Goal: Transaction & Acquisition: Obtain resource

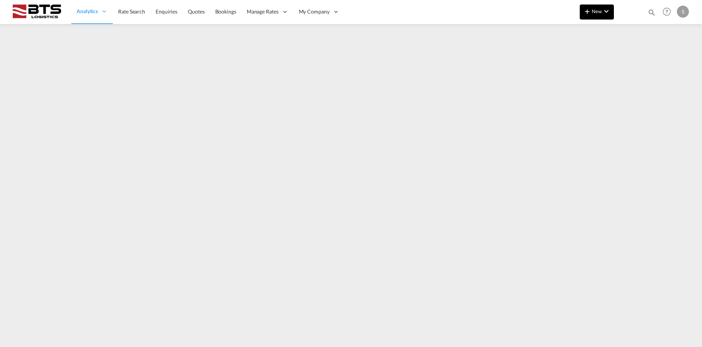
click at [604, 14] on md-icon "icon-chevron-down" at bounding box center [606, 11] width 9 height 9
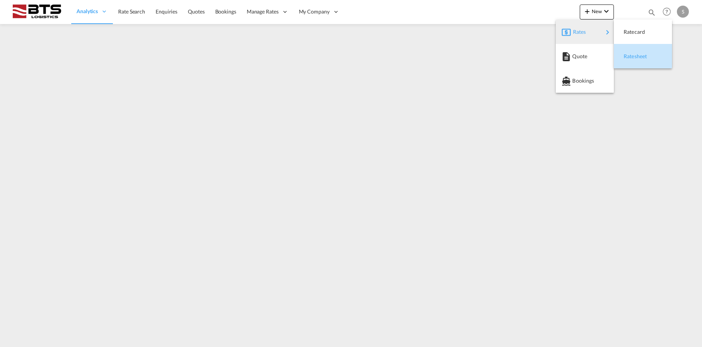
click at [632, 56] on span "Ratesheet" at bounding box center [628, 56] width 8 height 15
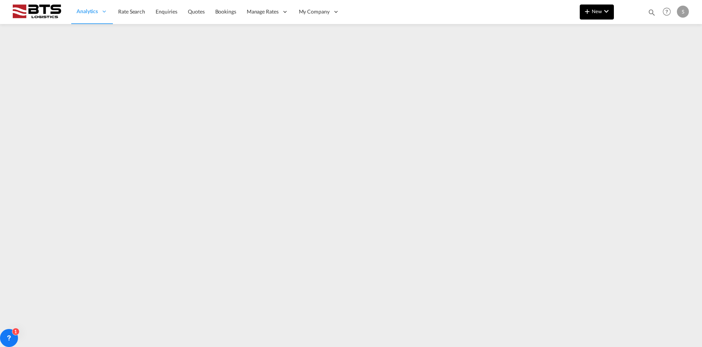
click at [605, 17] on button "New" at bounding box center [597, 12] width 34 height 15
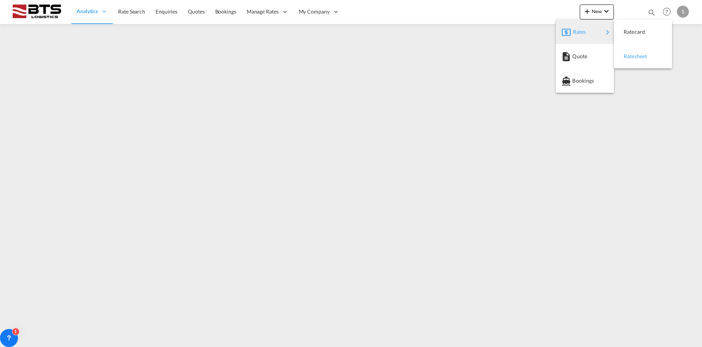
click at [632, 57] on span "Ratesheet" at bounding box center [628, 56] width 8 height 15
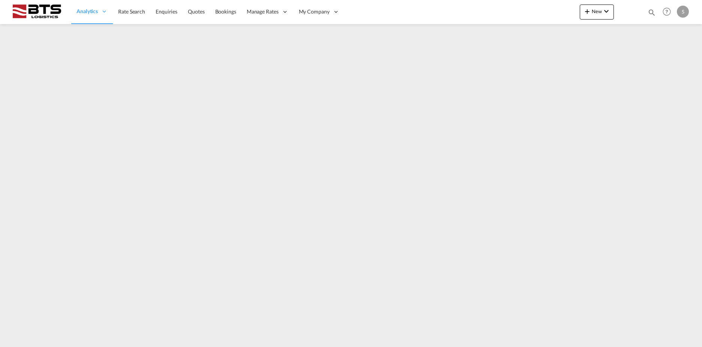
click at [681, 15] on div "S" at bounding box center [683, 12] width 12 height 12
click at [667, 56] on button "Logout" at bounding box center [674, 57] width 49 height 15
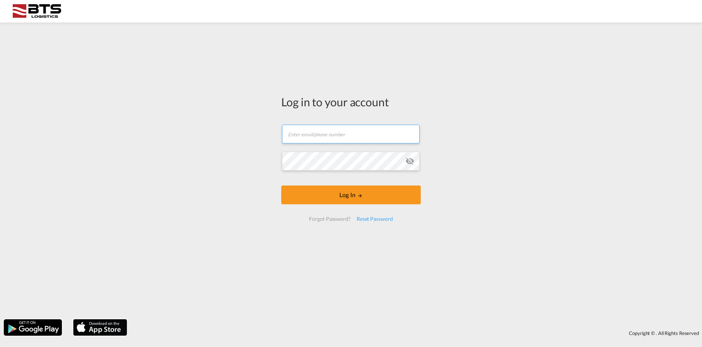
type input "sales.nl@btslogistics.com"
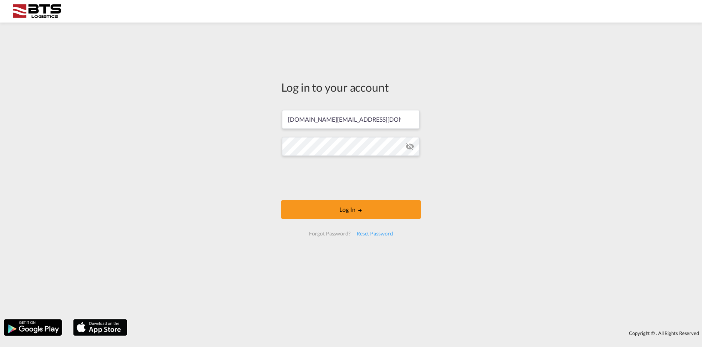
click at [412, 150] on md-icon "icon-eye-off" at bounding box center [409, 146] width 9 height 9
click at [324, 207] on button "Log In" at bounding box center [351, 209] width 140 height 19
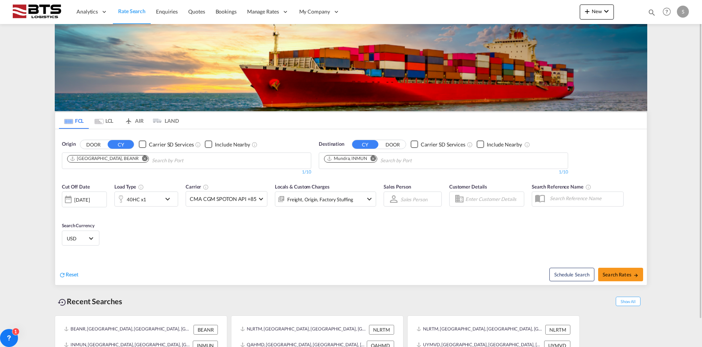
click at [142, 159] on md-icon "Remove" at bounding box center [145, 158] width 6 height 6
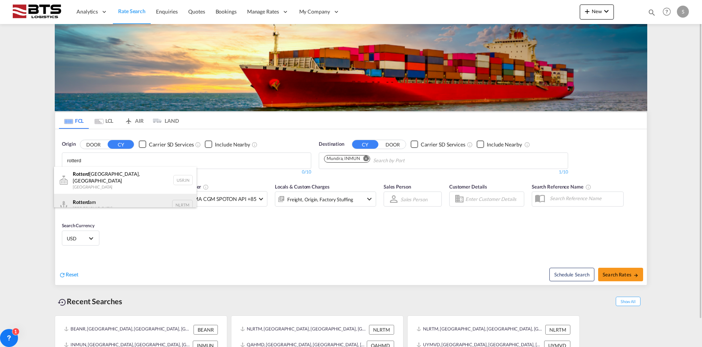
type input "rotterd"
click at [106, 194] on div "Rotterd am Netherlands NLRTM" at bounding box center [125, 205] width 143 height 23
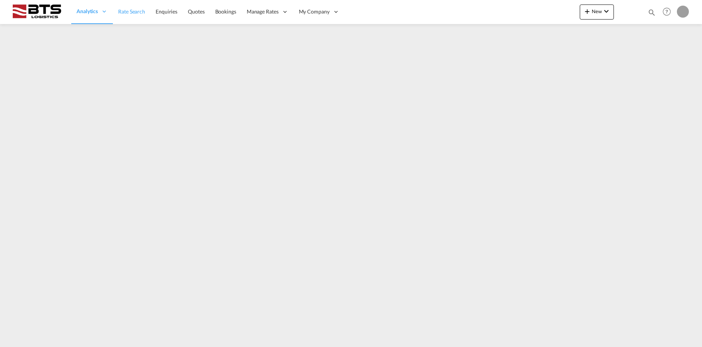
click at [131, 15] on span "Rate Search" at bounding box center [131, 12] width 27 height 8
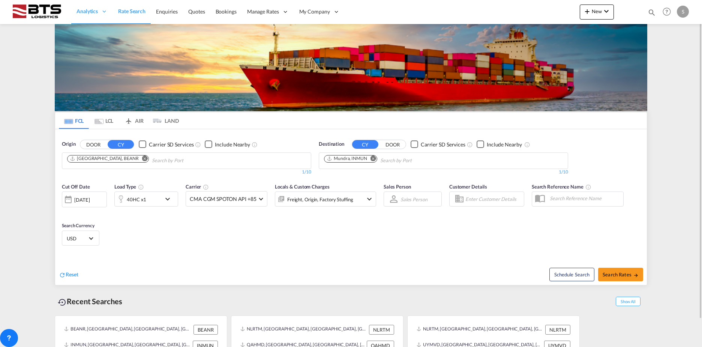
click at [142, 161] on md-icon "Remove" at bounding box center [145, 158] width 6 height 6
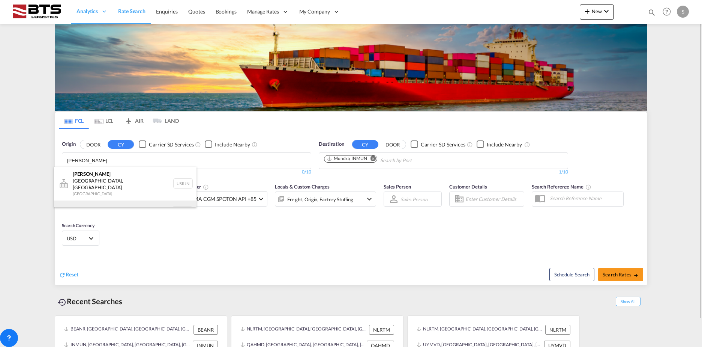
type input "[PERSON_NAME]"
click at [111, 200] on div "Rotter dam Netherlands NLRTM" at bounding box center [125, 211] width 143 height 23
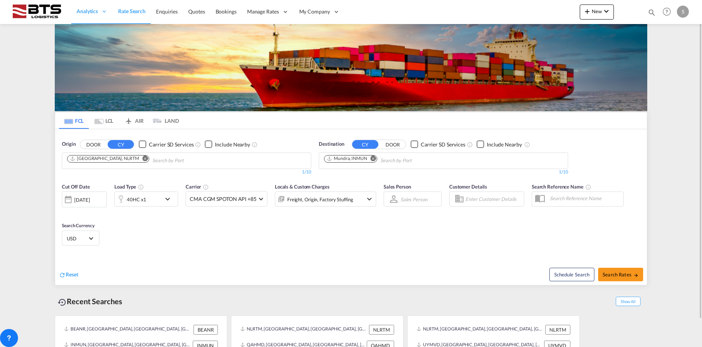
click at [374, 159] on md-icon "Remove" at bounding box center [374, 158] width 6 height 6
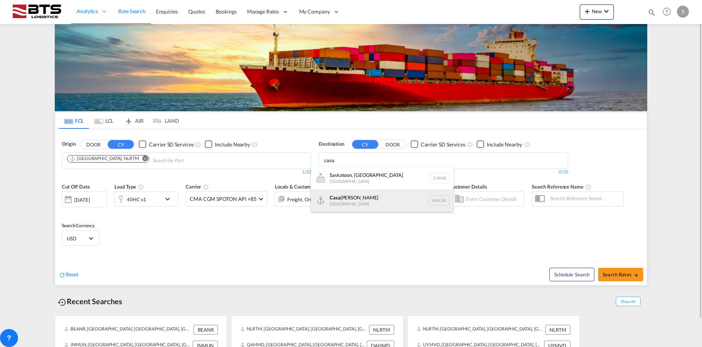
type input "casa"
drag, startPoint x: 359, startPoint y: 197, endPoint x: 383, endPoint y: 195, distance: 24.9
click at [359, 197] on div "Casa blanca Morocco MACAS" at bounding box center [382, 200] width 143 height 23
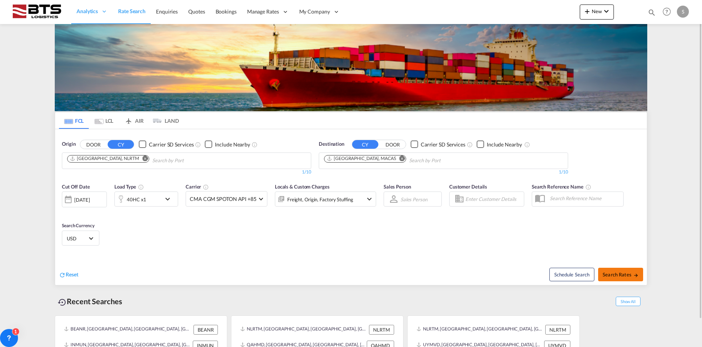
click at [624, 276] on span "Search Rates" at bounding box center [621, 274] width 36 height 6
type input "NLRTM to MACAS / 5 Sep 2025"
